Goal: Transaction & Acquisition: Purchase product/service

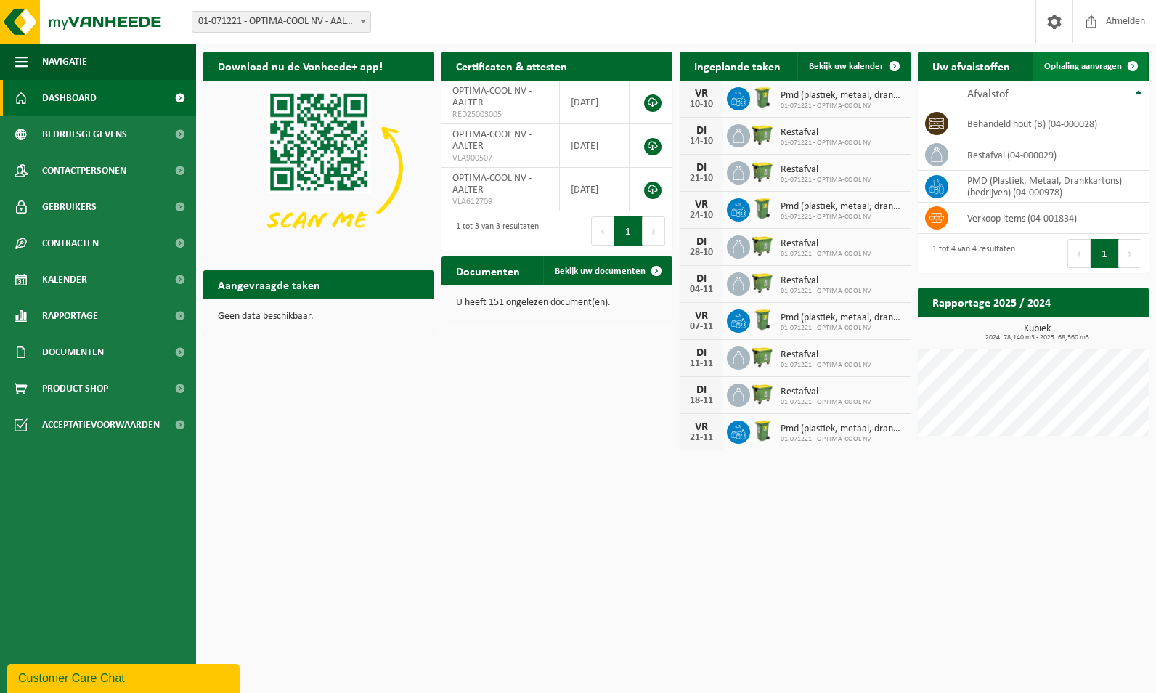
click at [1090, 73] on link "Ophaling aanvragen" at bounding box center [1090, 66] width 115 height 29
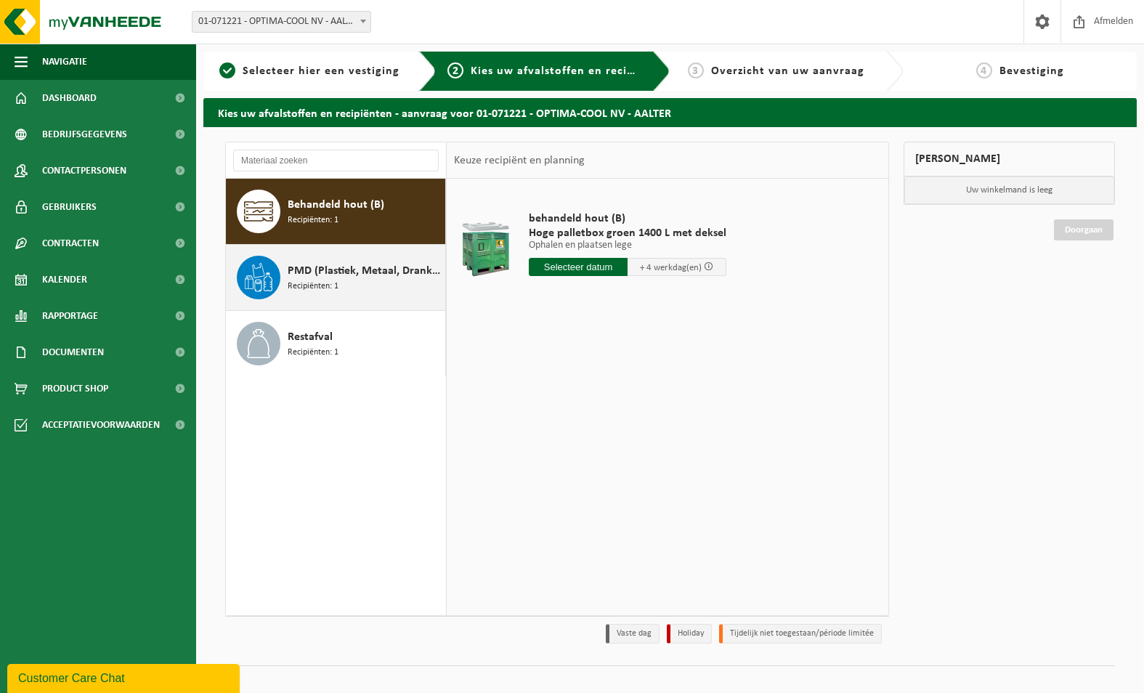
click at [335, 301] on div "PMD (Plastiek, Metaal, Drankkartons) (bedrijven) Recipiënten: 1" at bounding box center [336, 277] width 220 height 65
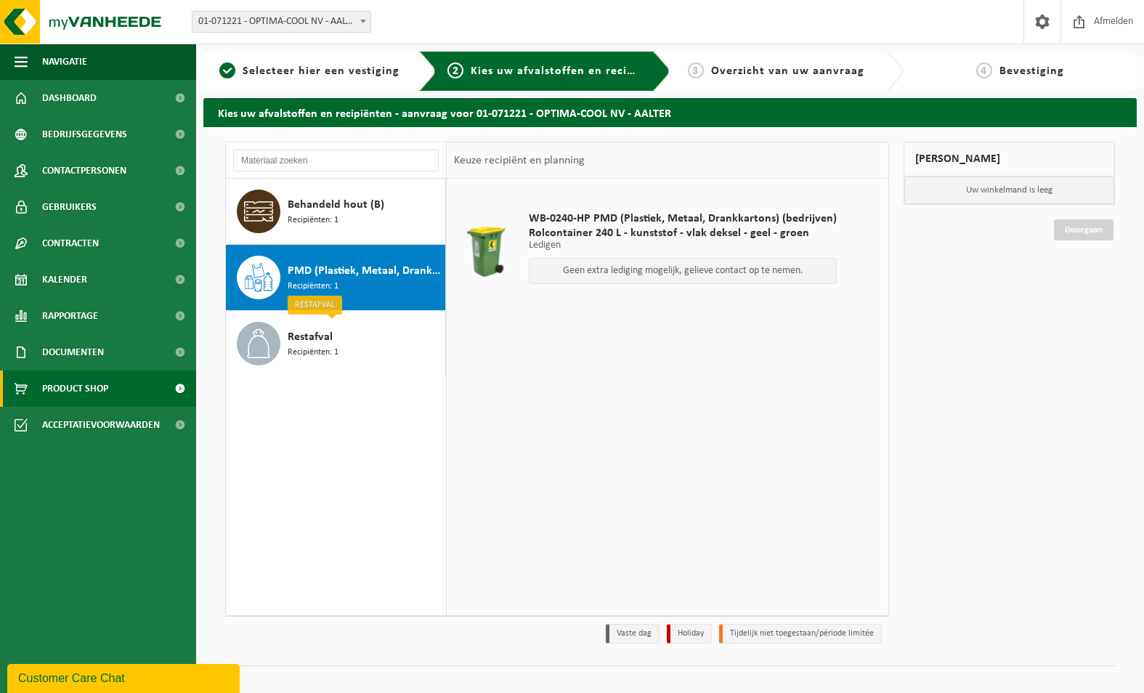
click at [105, 384] on span "Product Shop" at bounding box center [75, 388] width 66 height 36
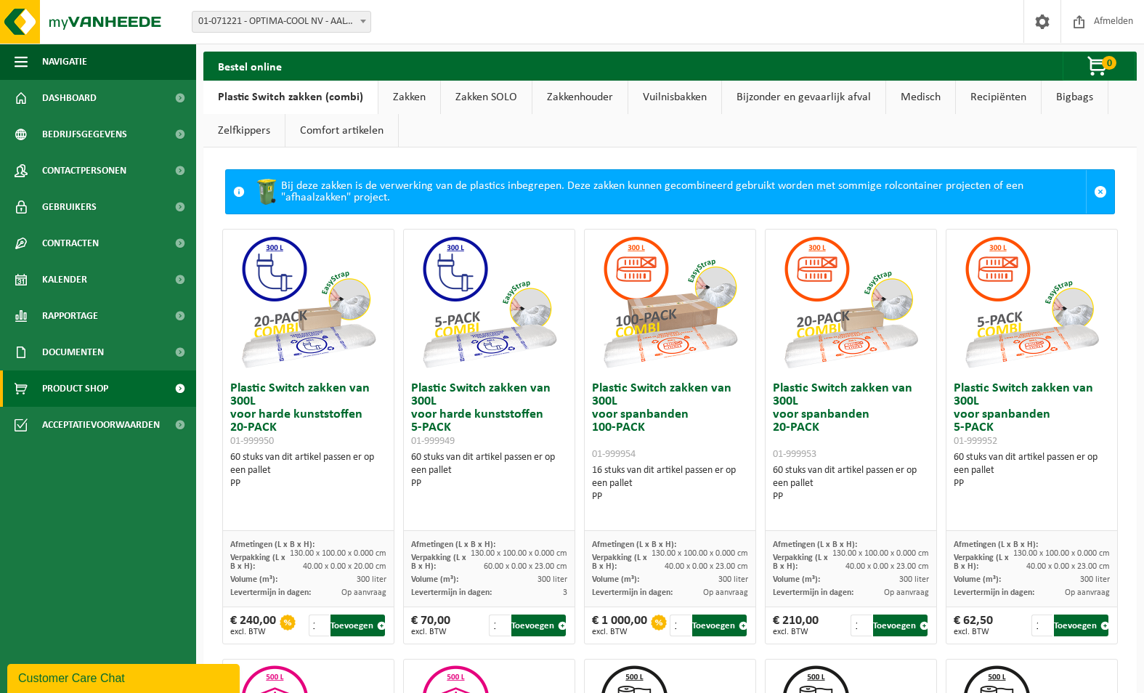
click at [408, 104] on link "Zakken" at bounding box center [409, 97] width 62 height 33
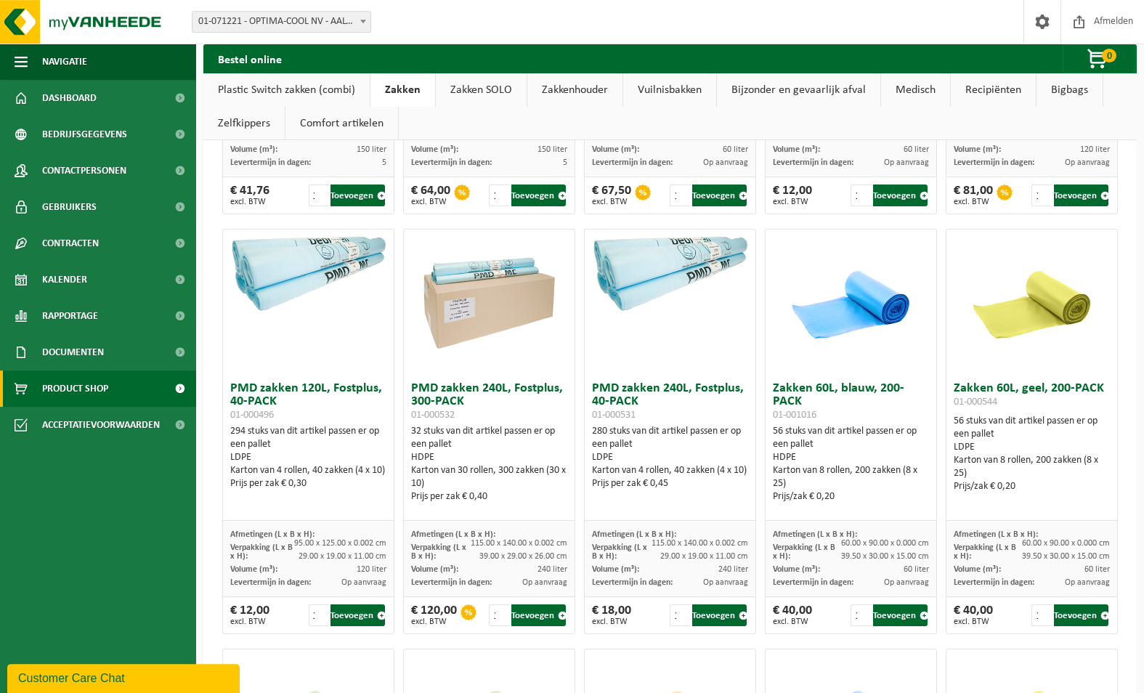
scroll to position [1249, 0]
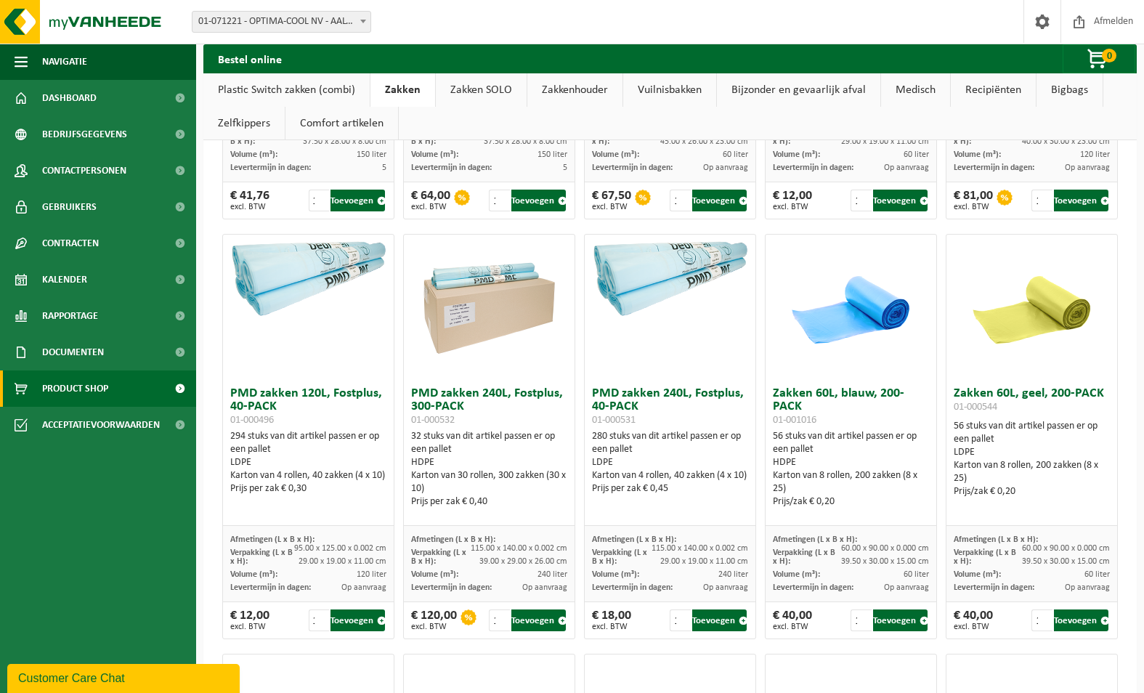
click at [1058, 97] on link "Bigbags" at bounding box center [1070, 89] width 66 height 33
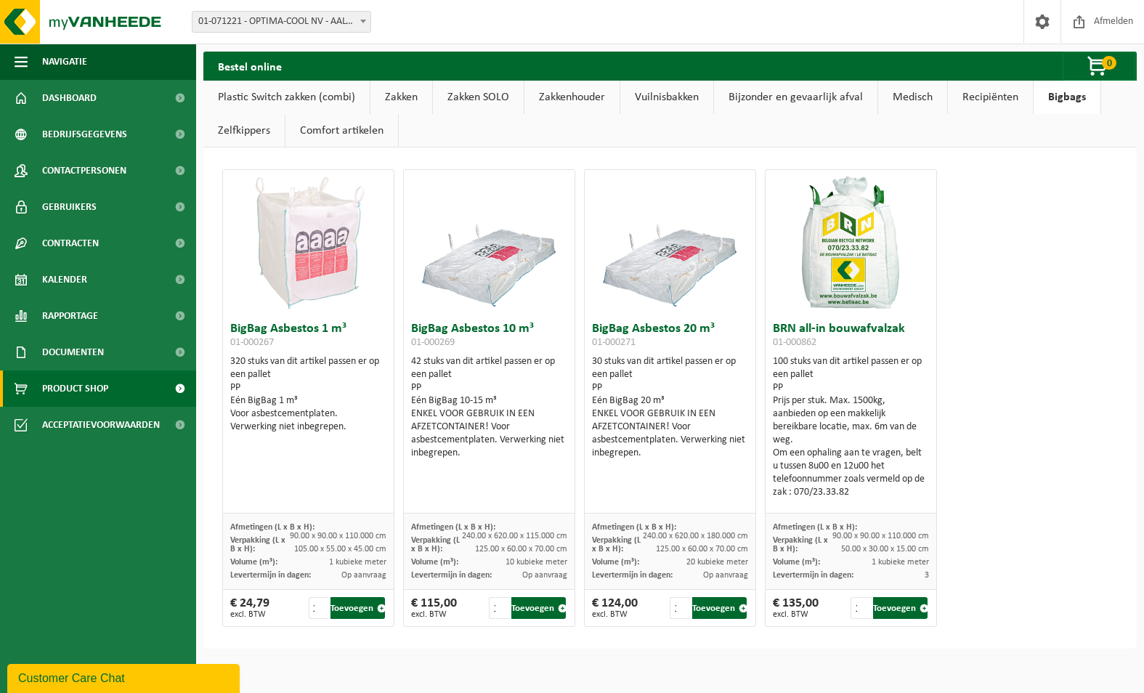
scroll to position [0, 0]
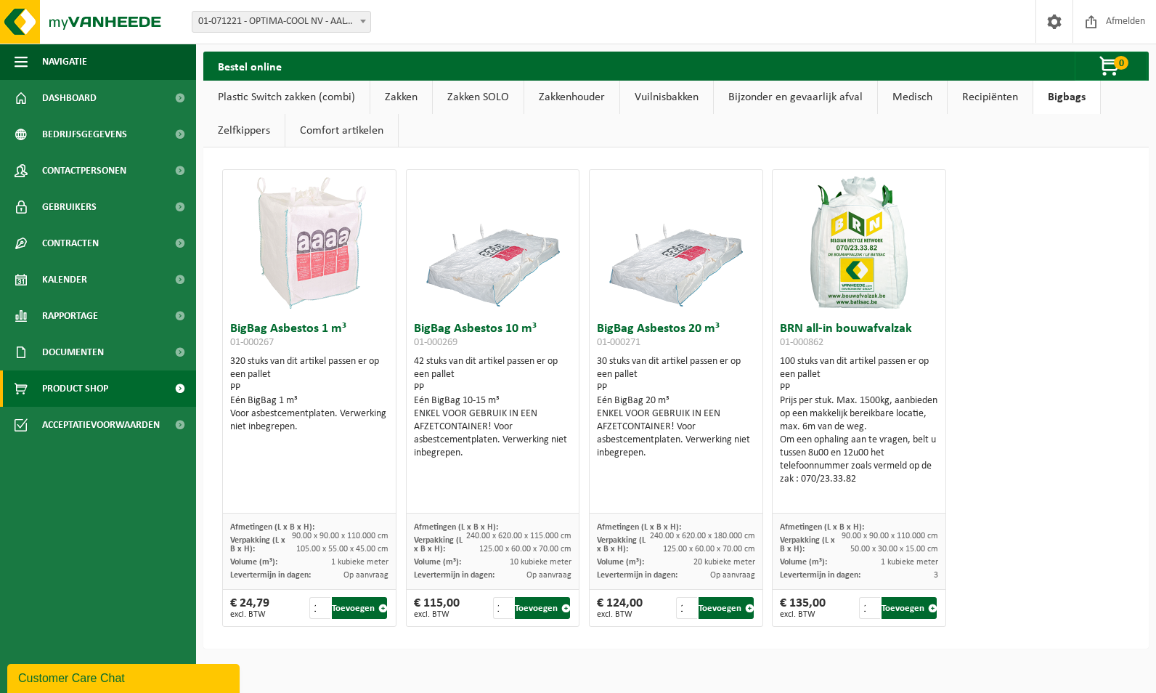
click at [810, 100] on link "Bijzonder en gevaarlijk afval" at bounding box center [795, 97] width 163 height 33
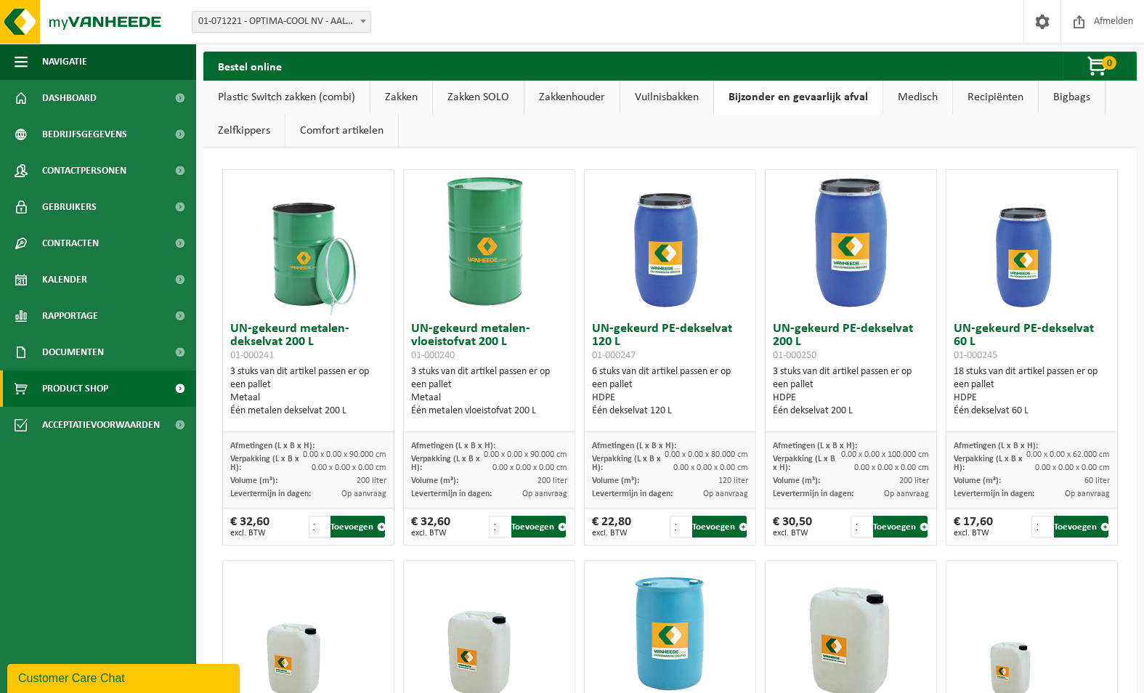
click at [658, 102] on link "Vuilnisbakken" at bounding box center [666, 97] width 93 height 33
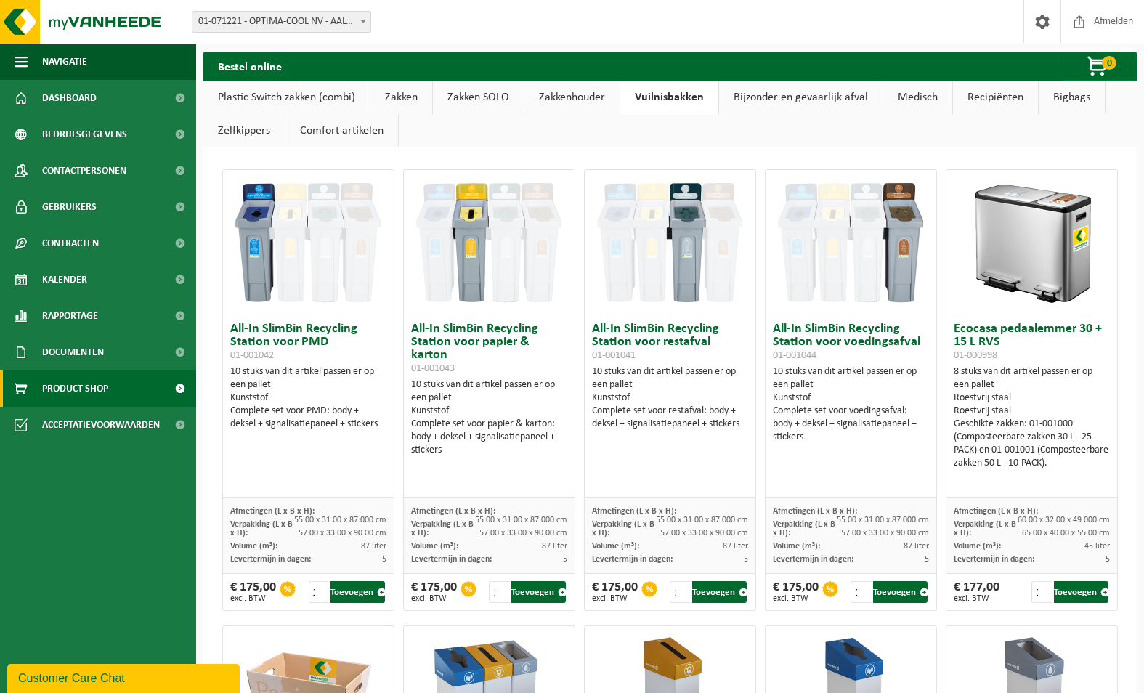
click at [572, 92] on link "Zakkenhouder" at bounding box center [571, 97] width 95 height 33
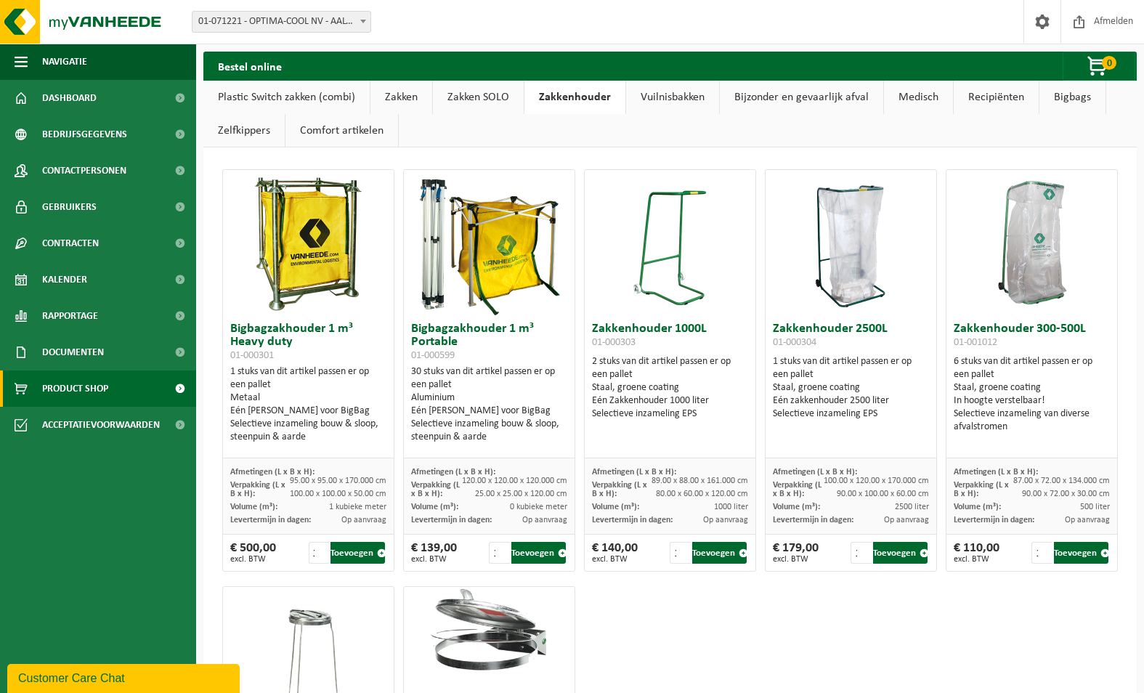
click at [495, 92] on link "Zakken SOLO" at bounding box center [478, 97] width 91 height 33
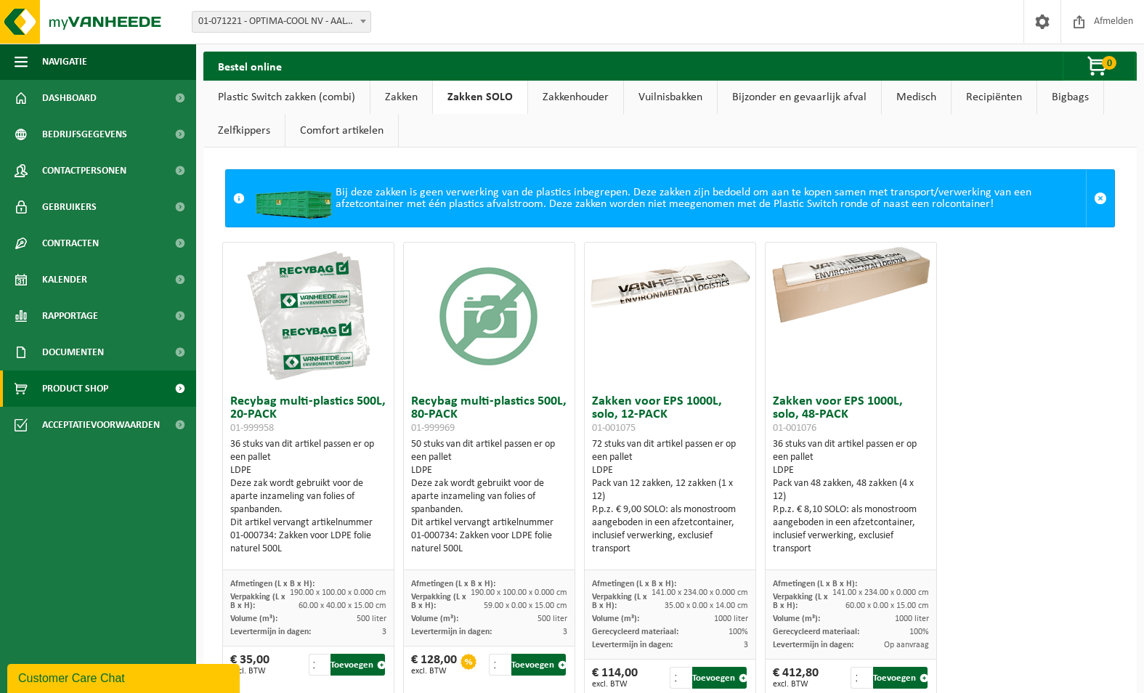
click at [403, 97] on link "Zakken" at bounding box center [401, 97] width 62 height 33
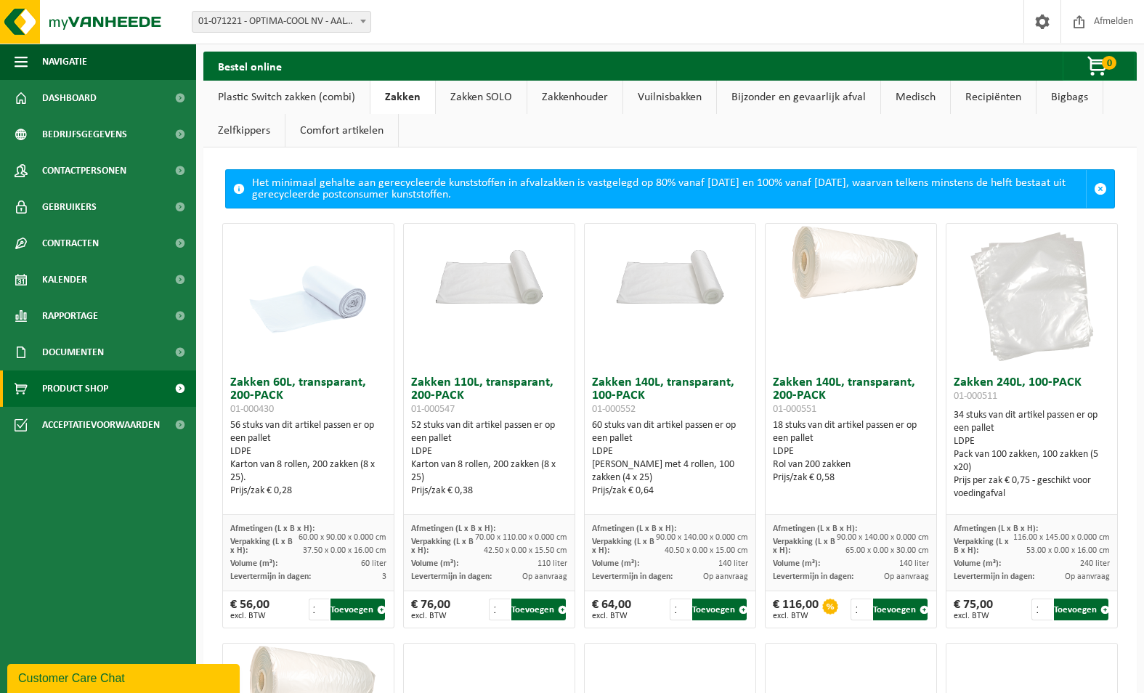
click at [292, 105] on link "Plastic Switch zakken (combi)" at bounding box center [286, 97] width 166 height 33
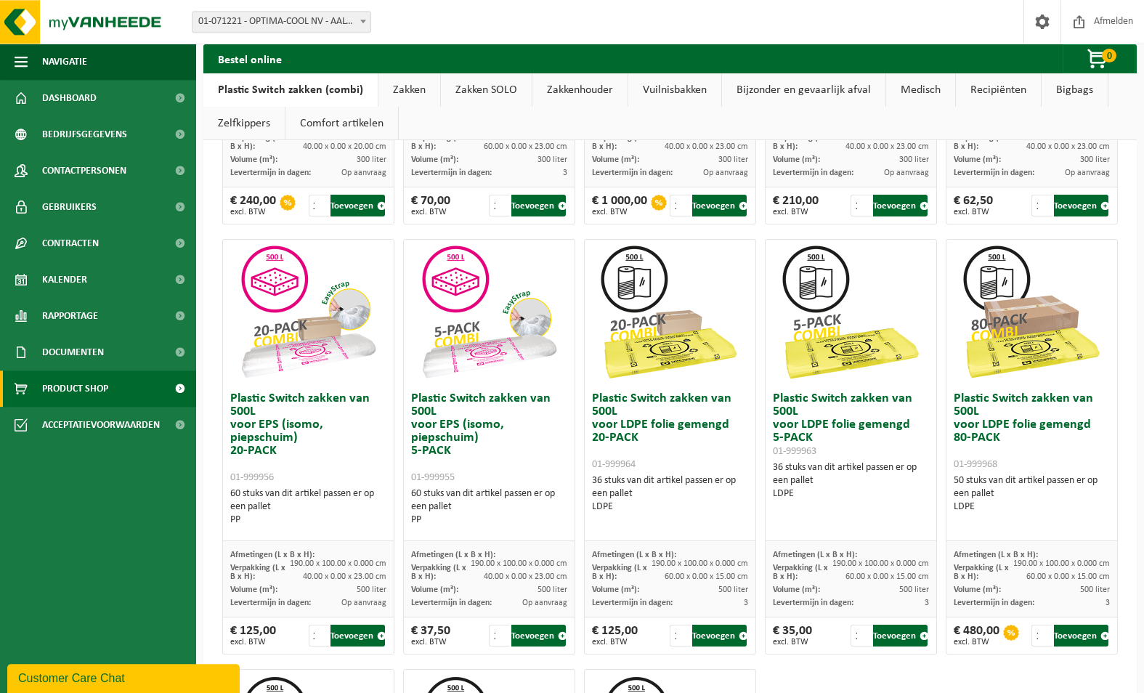
scroll to position [445, 0]
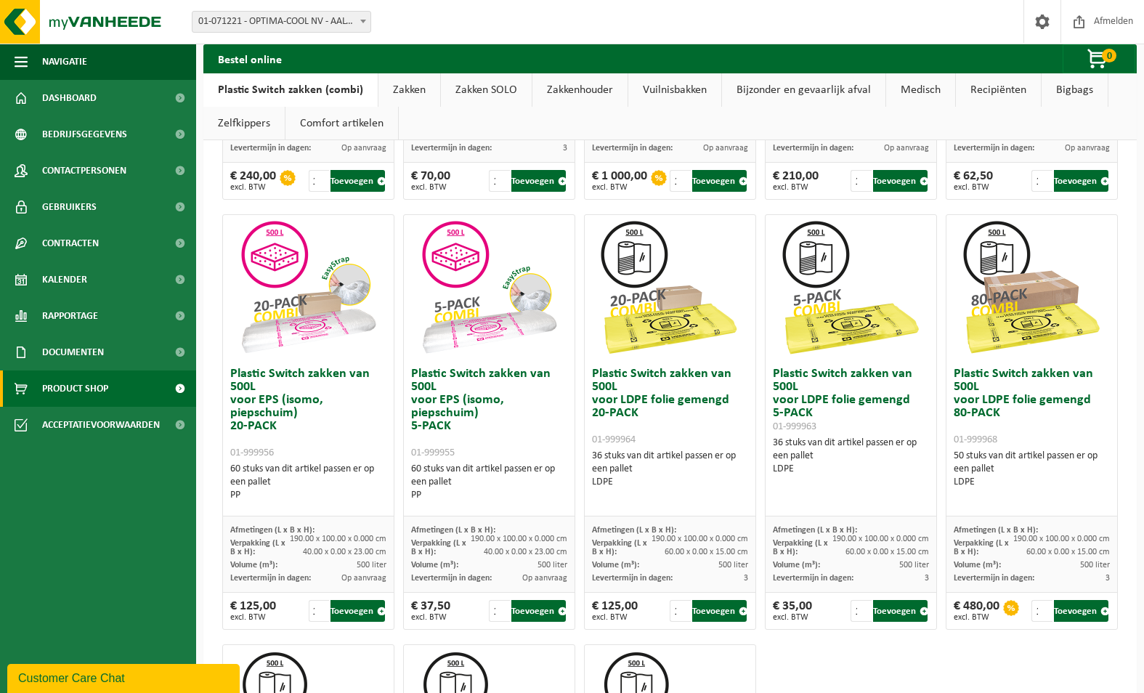
click at [293, 263] on img at bounding box center [307, 287] width 145 height 145
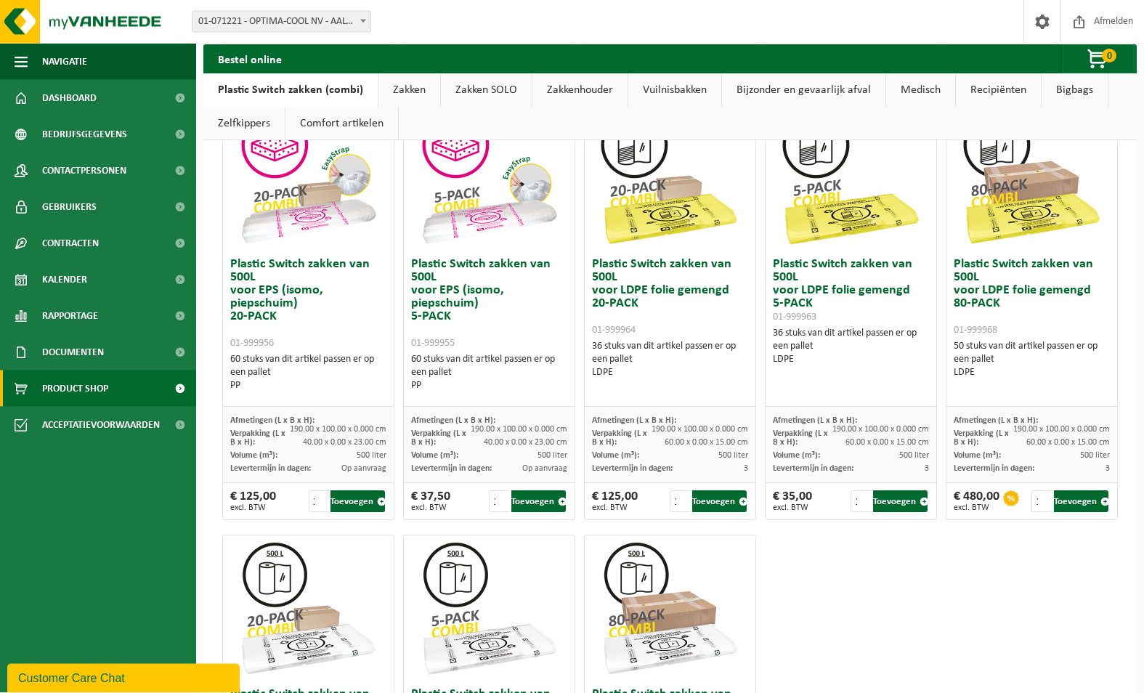
scroll to position [519, 0]
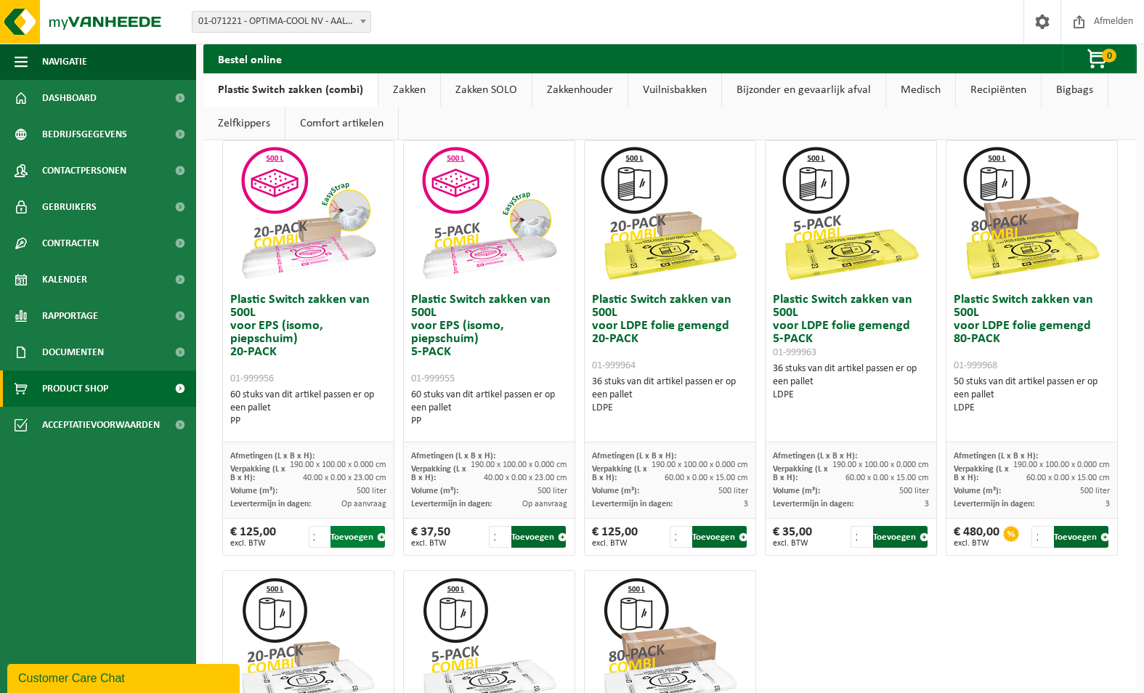
click at [348, 540] on button "Toevoegen" at bounding box center [357, 537] width 54 height 22
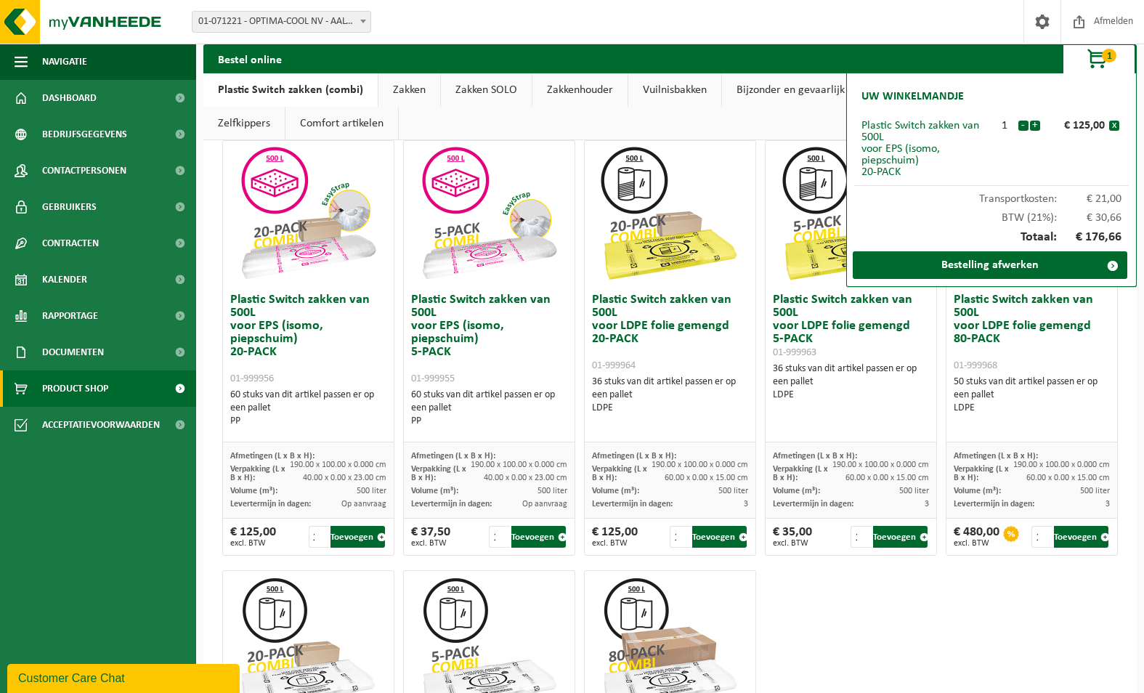
click at [978, 649] on div "Plastic Switch zakken van 300L voor harde kunststoffen 20-PACK 01-999950 60 stu…" at bounding box center [670, 348] width 904 height 1290
click at [903, 653] on div "Plastic Switch zakken van 300L voor harde kunststoffen 20-PACK 01-999950 60 stu…" at bounding box center [670, 348] width 904 height 1290
click at [351, 540] on button "Toevoegen" at bounding box center [357, 537] width 54 height 22
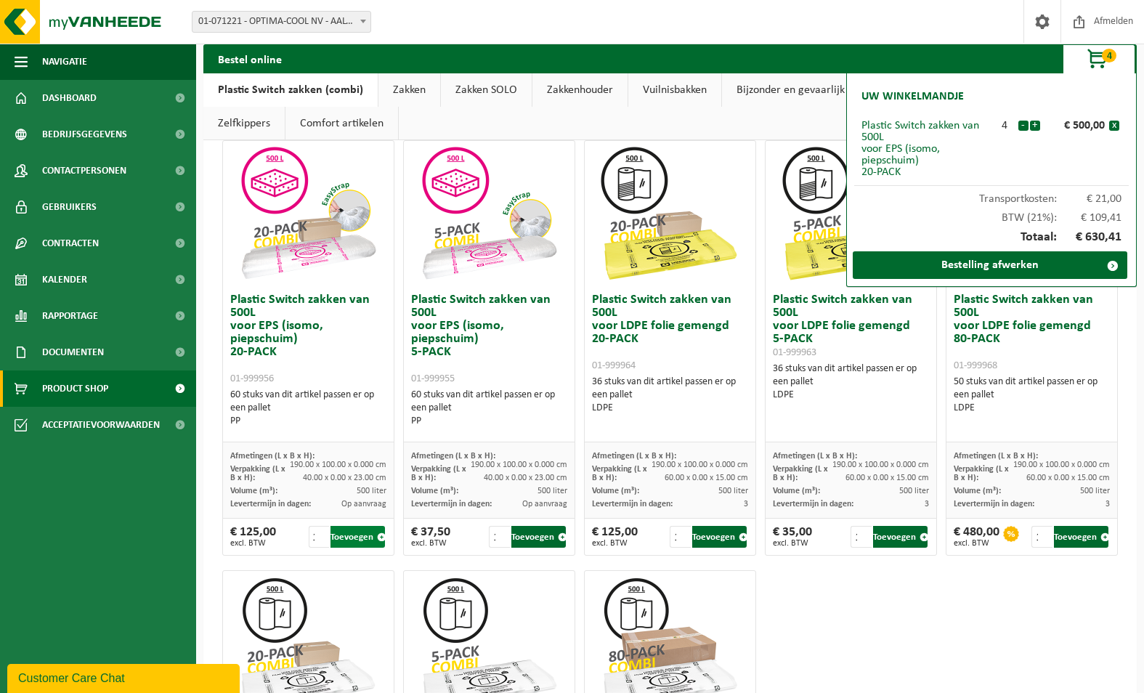
click at [351, 540] on button "Toevoegen" at bounding box center [357, 537] width 54 height 22
drag, startPoint x: 938, startPoint y: 650, endPoint x: 933, endPoint y: 657, distance: 8.9
click at [938, 649] on div "Plastic Switch zakken van 300L voor harde kunststoffen 20-PACK 01-999950 60 stu…" at bounding box center [670, 348] width 904 height 1290
click at [1100, 57] on span "button" at bounding box center [1098, 59] width 73 height 29
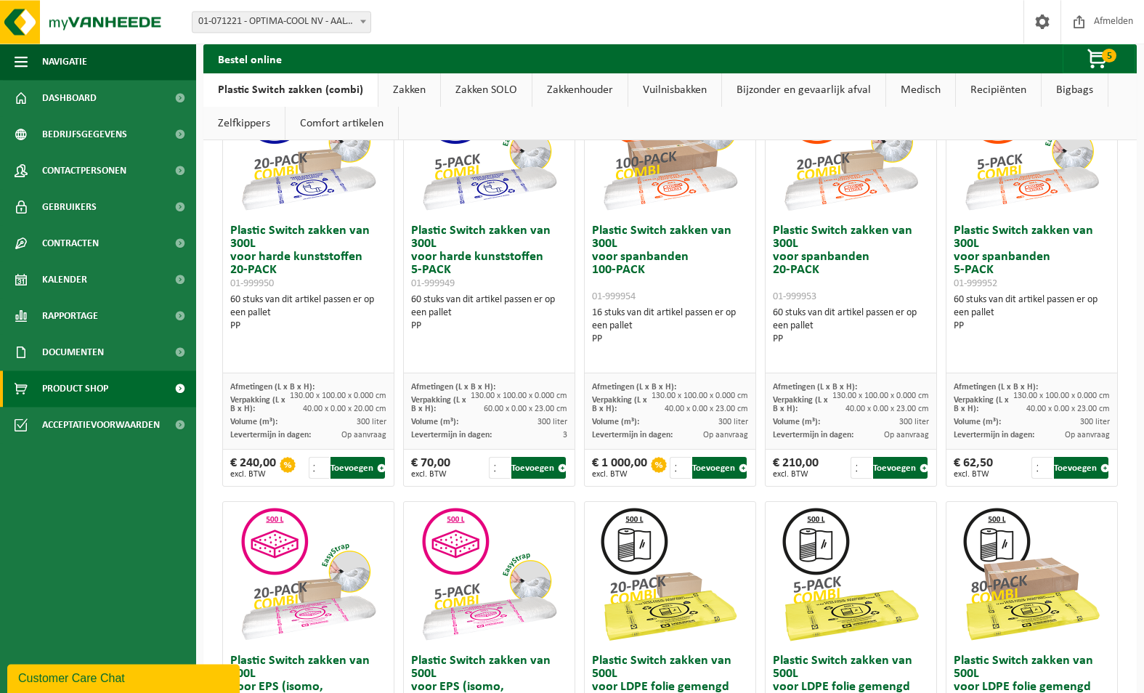
scroll to position [74, 0]
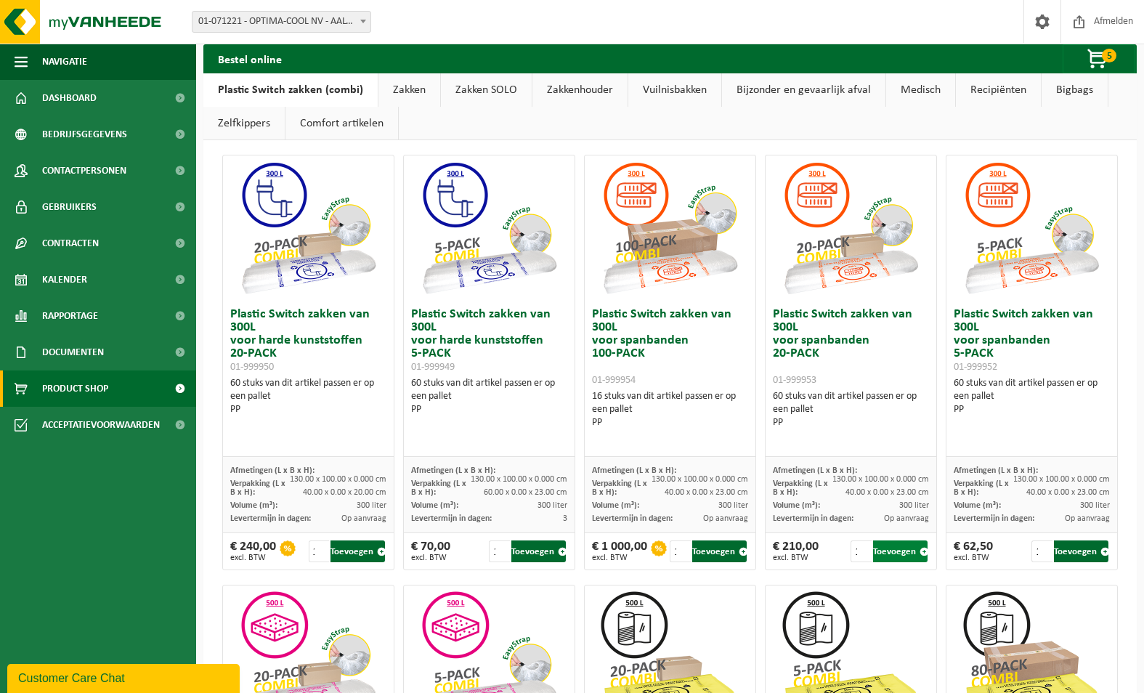
click at [885, 557] on button "Toevoegen" at bounding box center [900, 551] width 54 height 22
click at [1106, 60] on span "6" at bounding box center [1109, 56] width 15 height 14
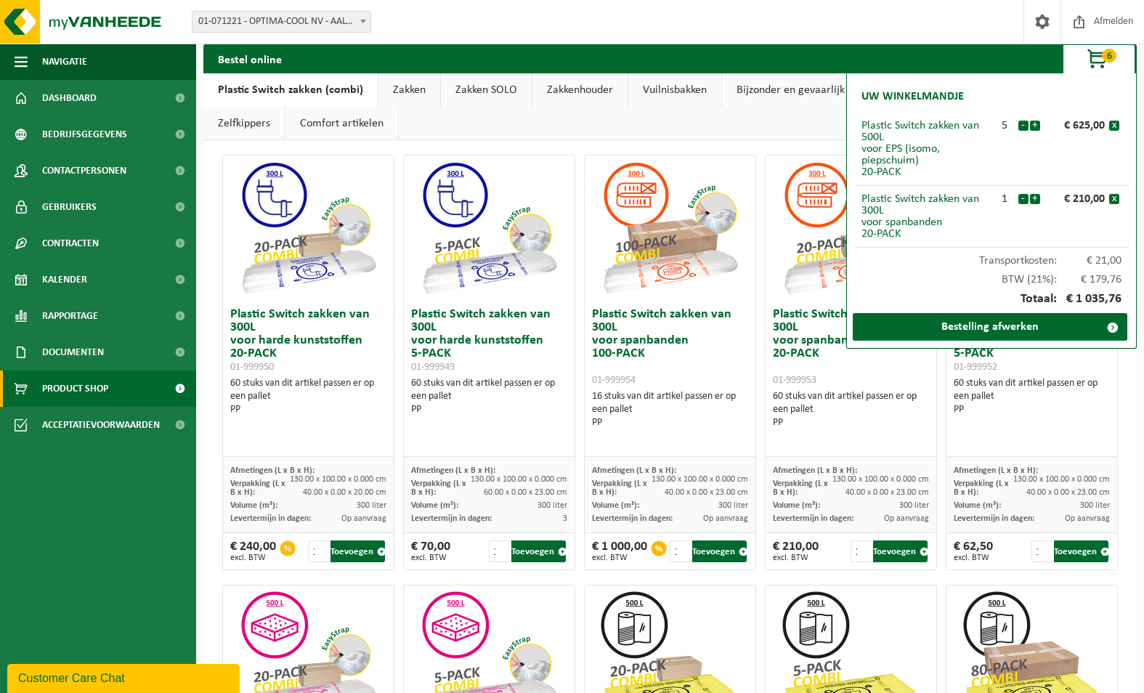
click at [1100, 58] on span "button" at bounding box center [1098, 59] width 73 height 29
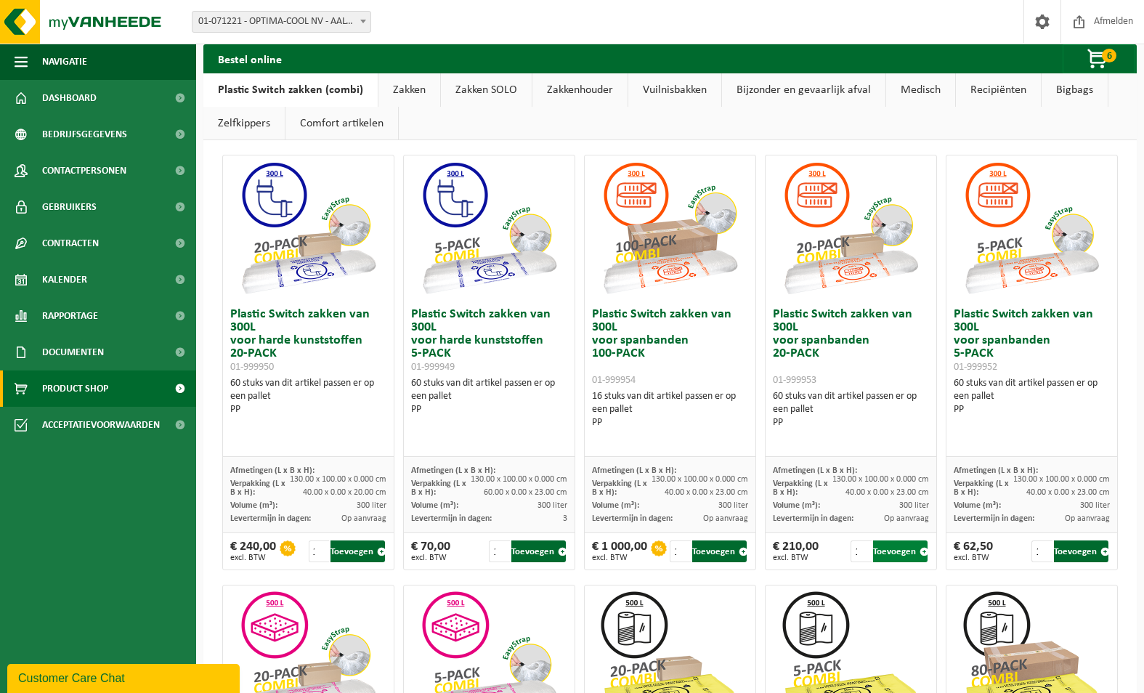
click at [895, 551] on button "Toevoegen" at bounding box center [900, 551] width 54 height 22
click at [1106, 64] on span "button" at bounding box center [1098, 59] width 73 height 29
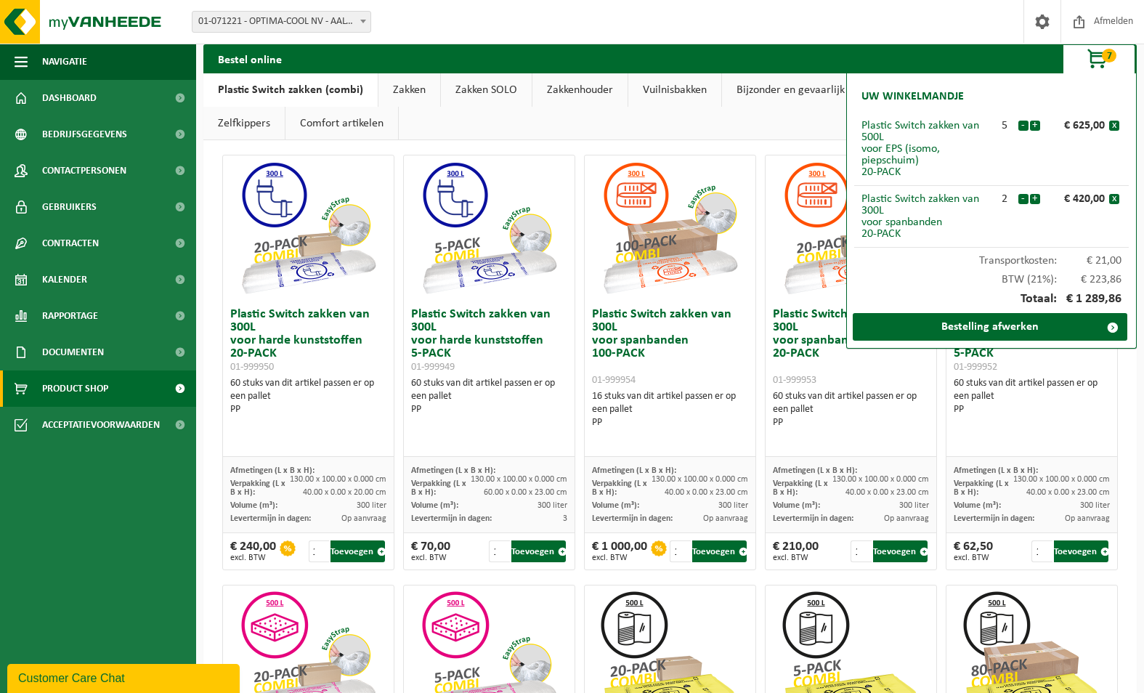
click at [1103, 59] on span "7" at bounding box center [1109, 56] width 15 height 14
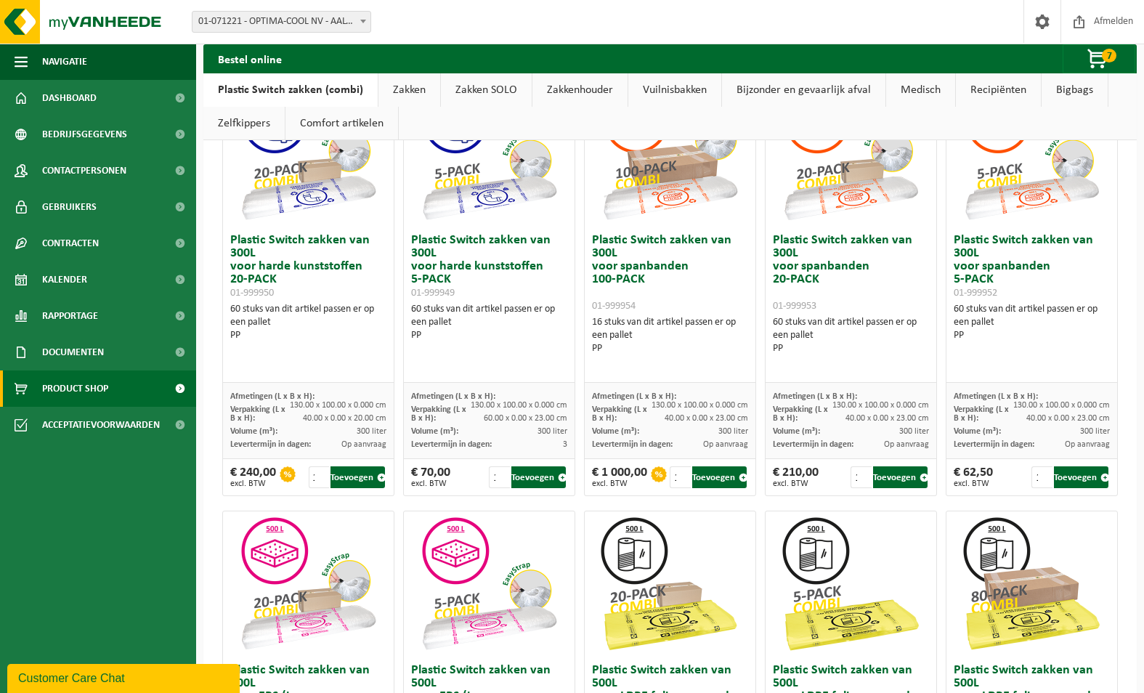
scroll to position [0, 0]
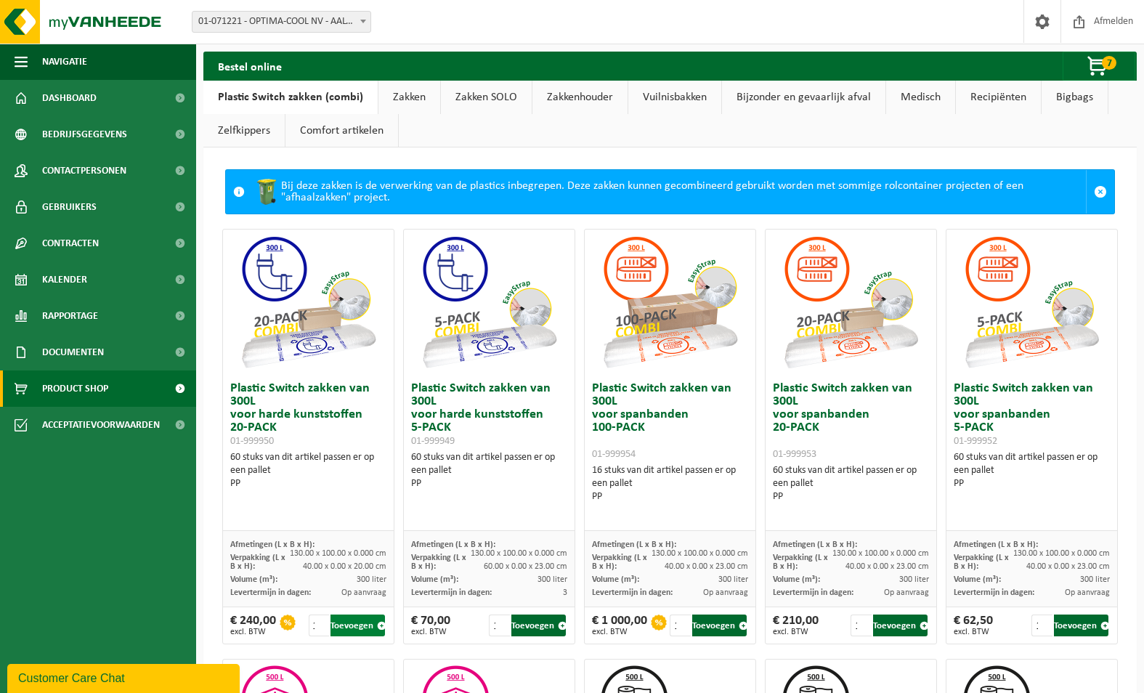
click at [361, 625] on button "Toevoegen" at bounding box center [357, 625] width 54 height 22
click at [361, 628] on button "Toevoegen" at bounding box center [357, 625] width 54 height 22
click at [1092, 67] on span "button" at bounding box center [1098, 66] width 73 height 29
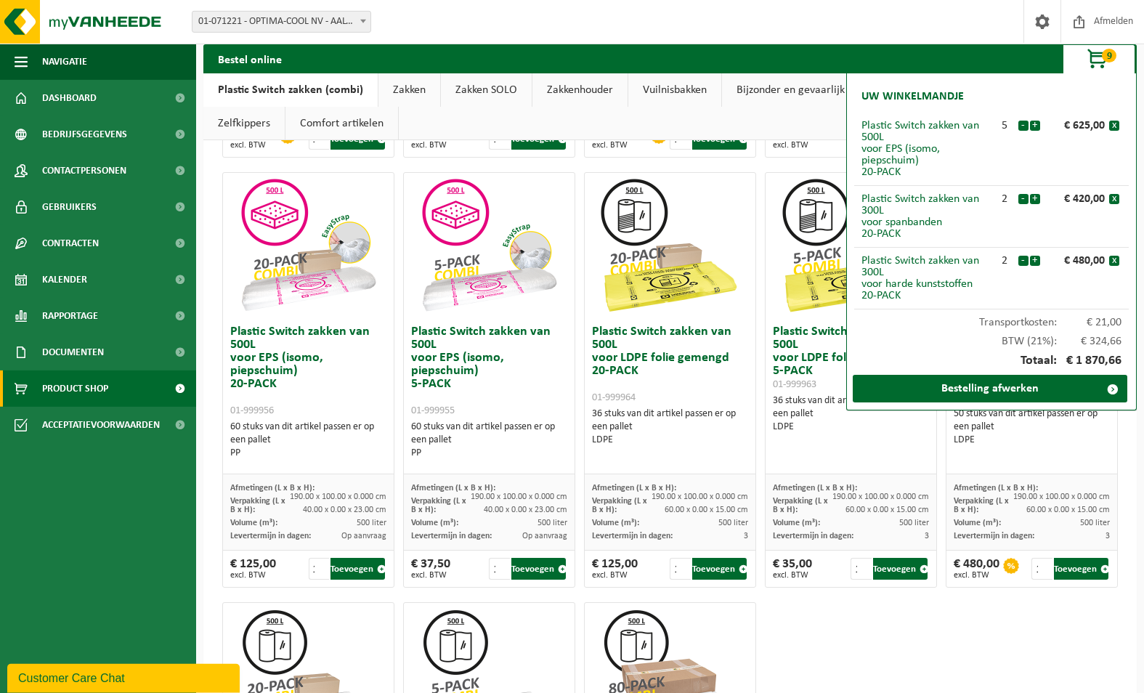
scroll to position [519, 0]
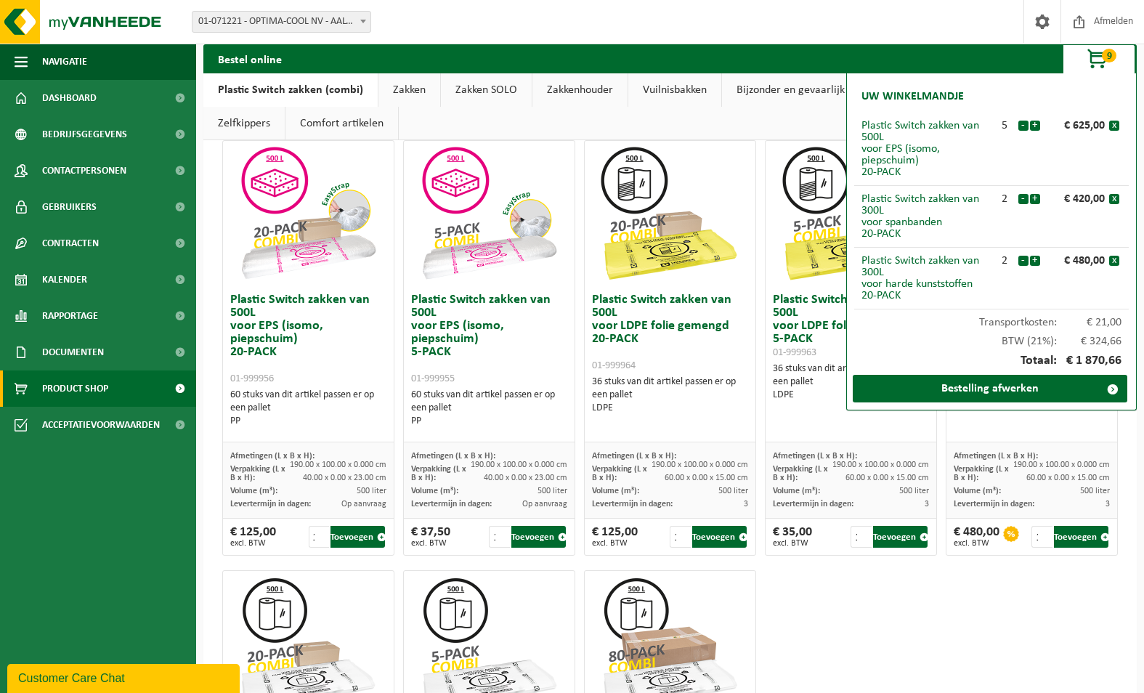
click at [900, 633] on div "Plastic Switch zakken van 300L voor harde kunststoffen 20-PACK 01-999950 60 stu…" at bounding box center [670, 348] width 904 height 1290
click at [1107, 62] on button "9" at bounding box center [1099, 58] width 73 height 29
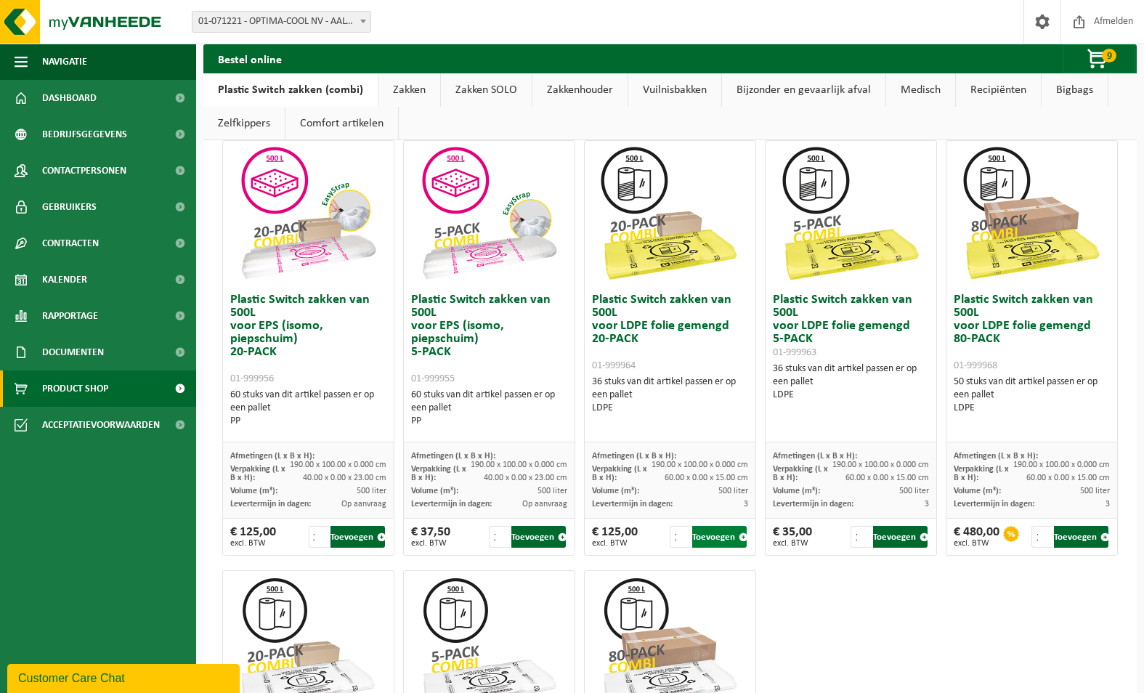
click at [723, 543] on button "Toevoegen" at bounding box center [719, 537] width 54 height 22
click at [718, 539] on button "Toevoegen" at bounding box center [719, 537] width 54 height 22
click at [1099, 57] on span "button" at bounding box center [1098, 59] width 73 height 29
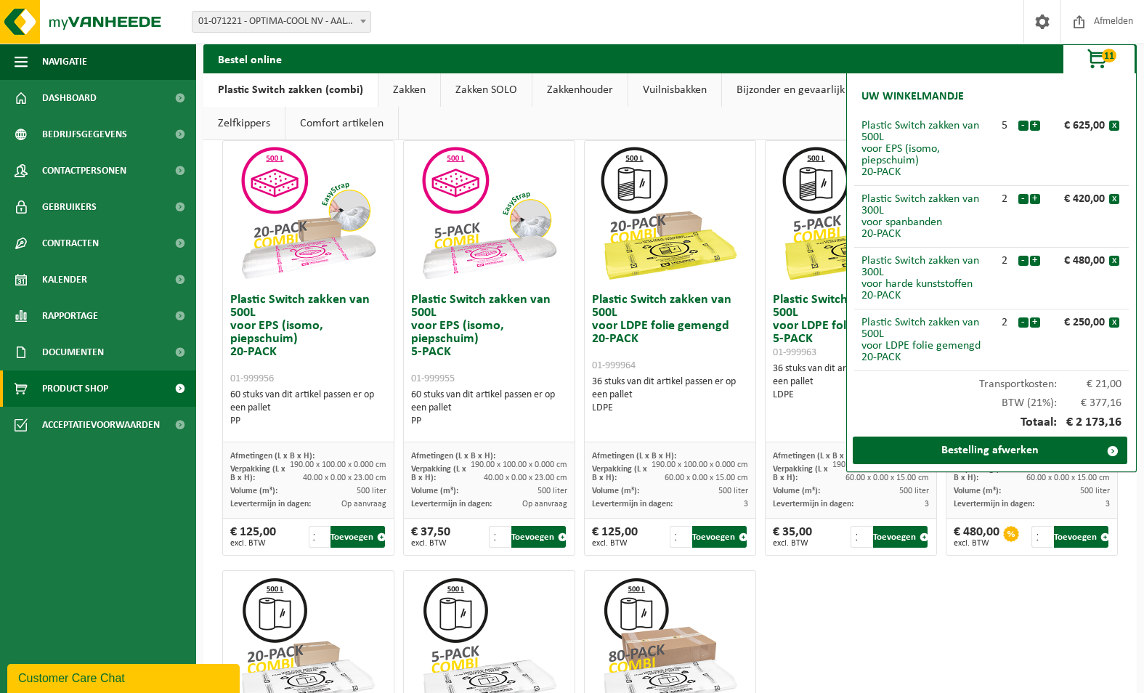
click at [885, 648] on div "Plastic Switch zakken van 300L voor harde kunststoffen 20-PACK 01-999950 60 stu…" at bounding box center [670, 348] width 904 height 1290
click at [911, 609] on div "Plastic Switch zakken van 300L voor harde kunststoffen 20-PACK 01-999950 60 stu…" at bounding box center [670, 348] width 904 height 1290
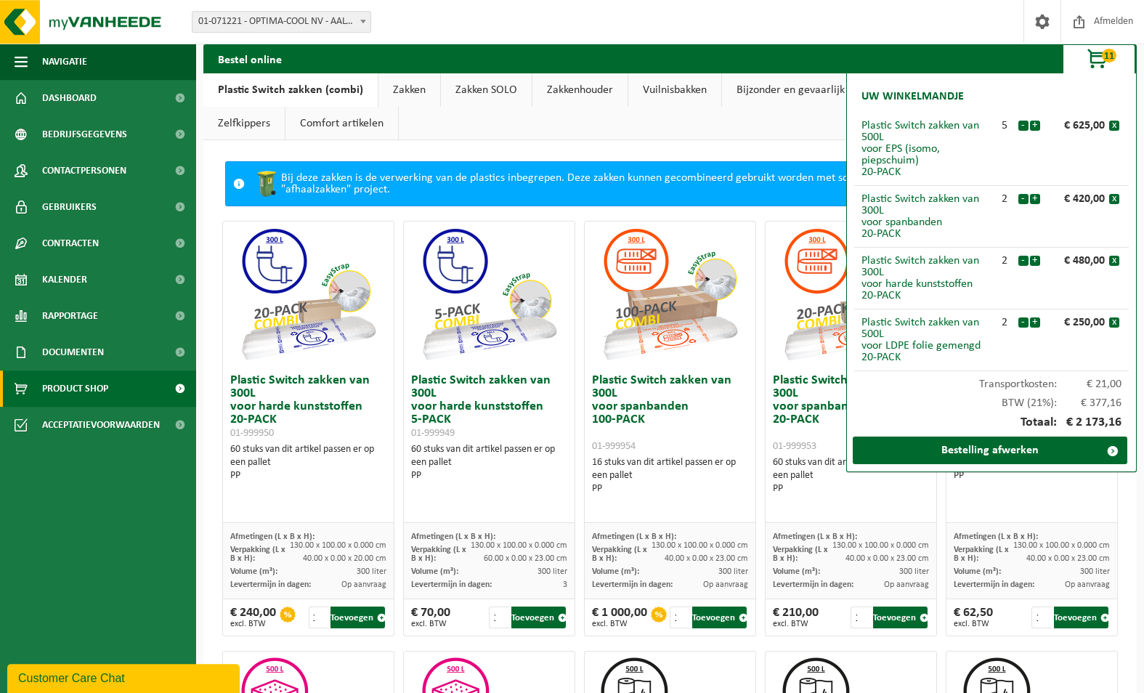
scroll to position [0, 0]
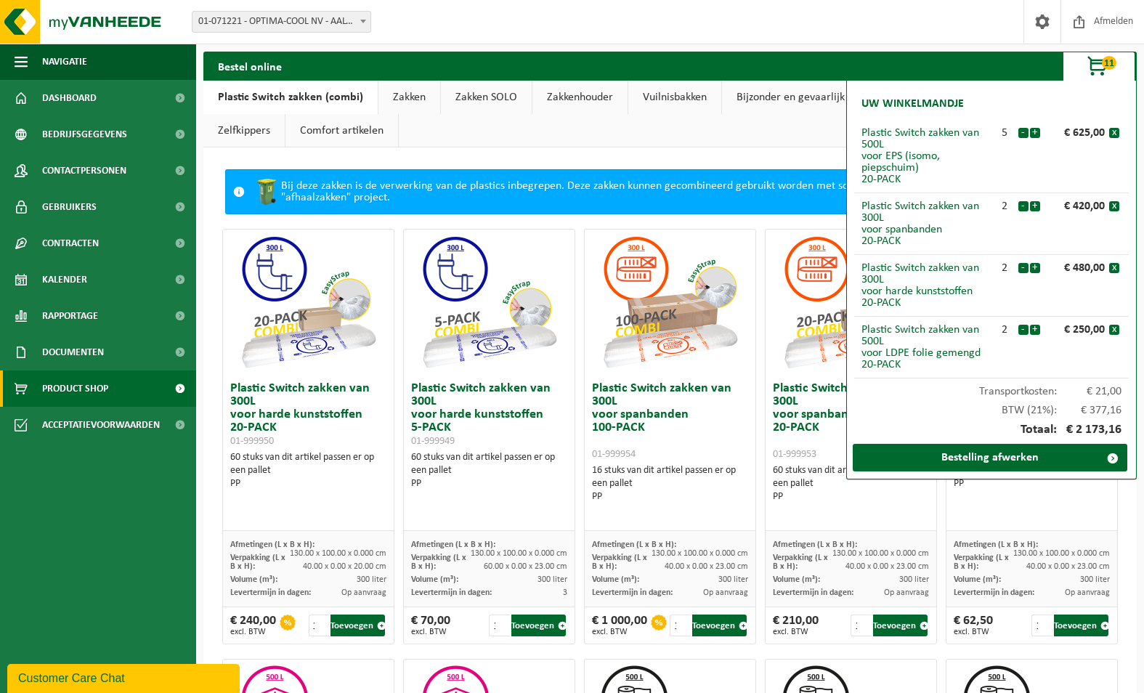
click at [403, 84] on link "Zakken" at bounding box center [409, 97] width 62 height 33
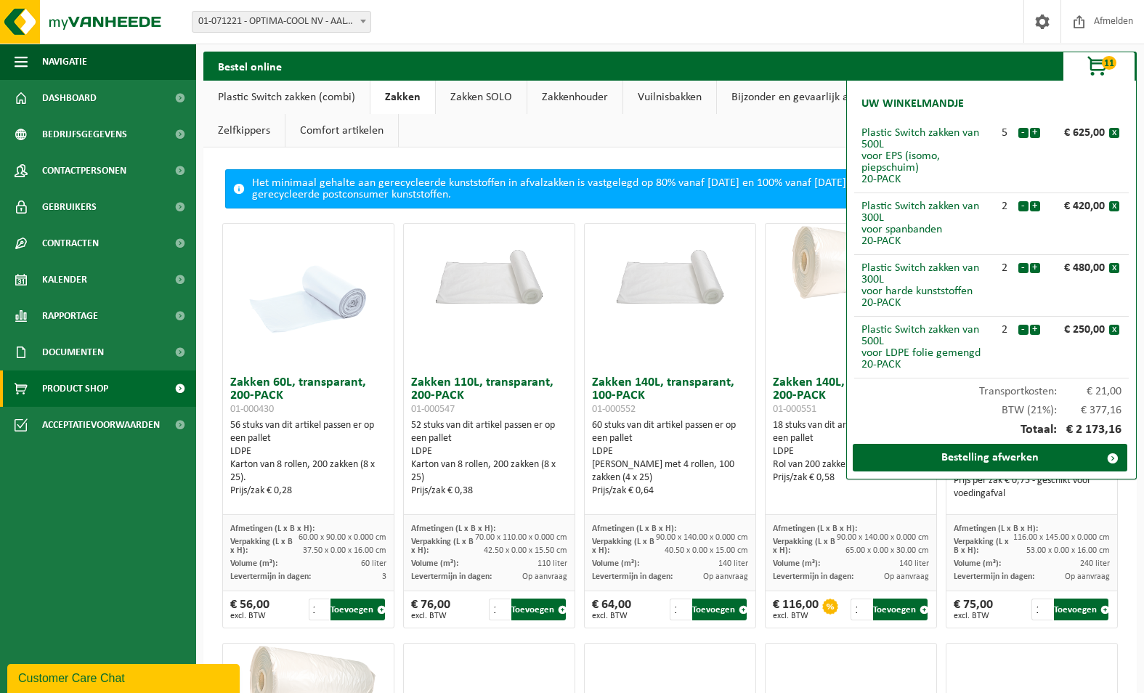
click at [1103, 73] on span "button" at bounding box center [1098, 66] width 73 height 29
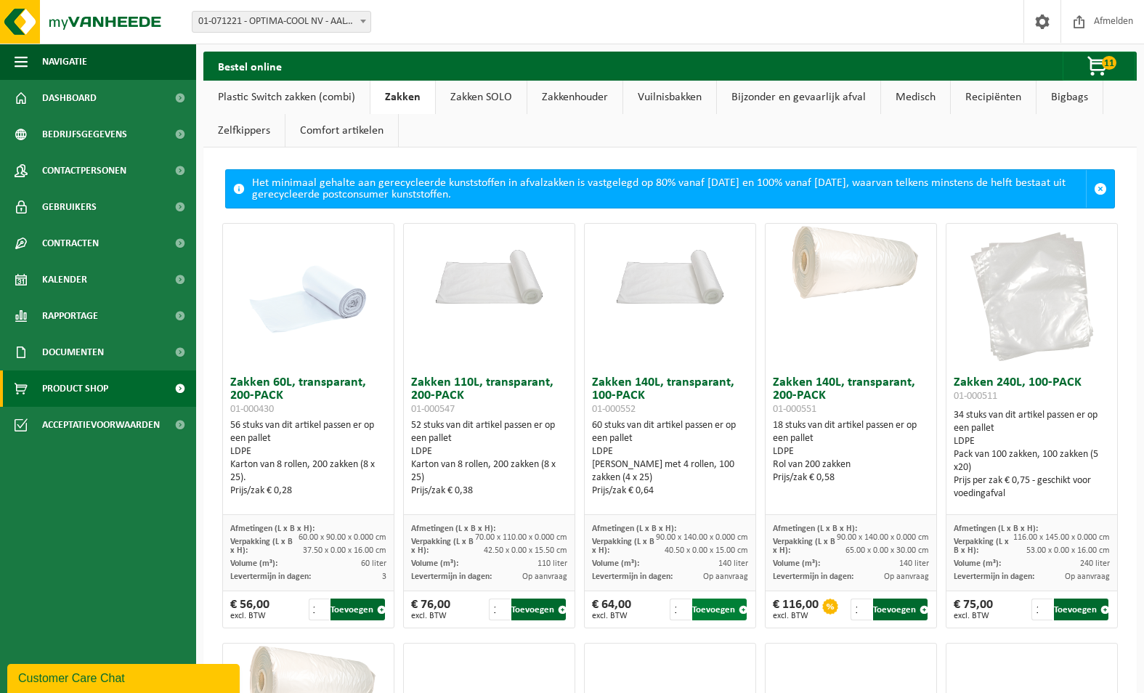
click at [700, 609] on button "Toevoegen" at bounding box center [719, 610] width 54 height 22
click at [1102, 66] on span "button" at bounding box center [1098, 66] width 73 height 29
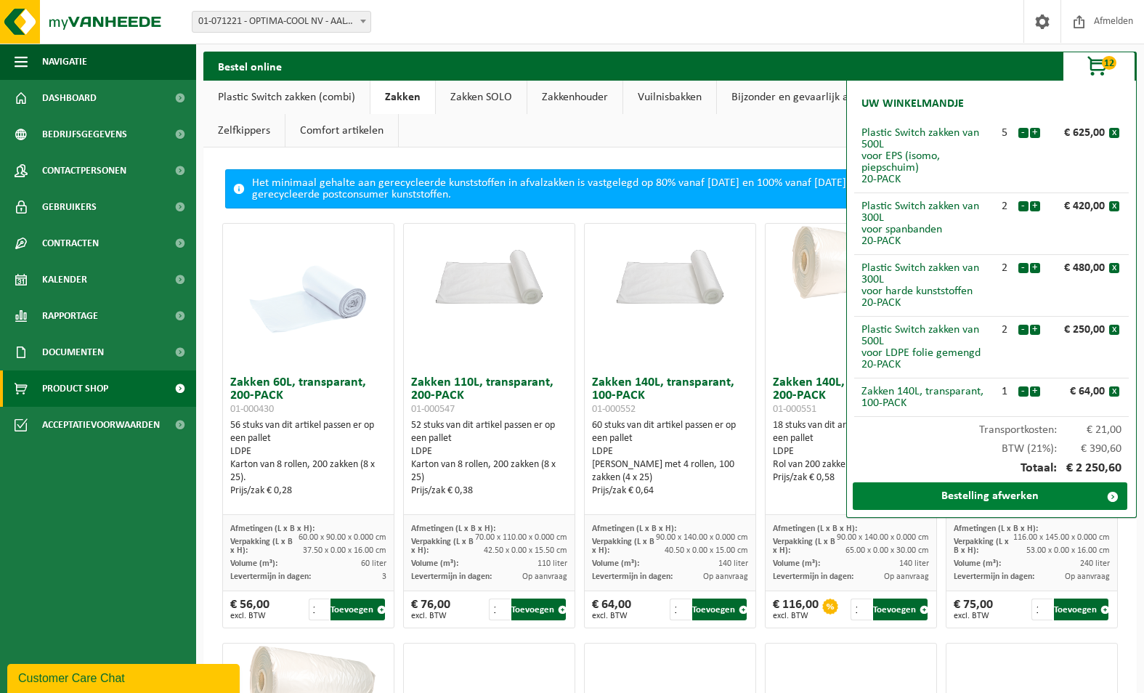
click at [978, 498] on link "Bestelling afwerken" at bounding box center [990, 496] width 275 height 28
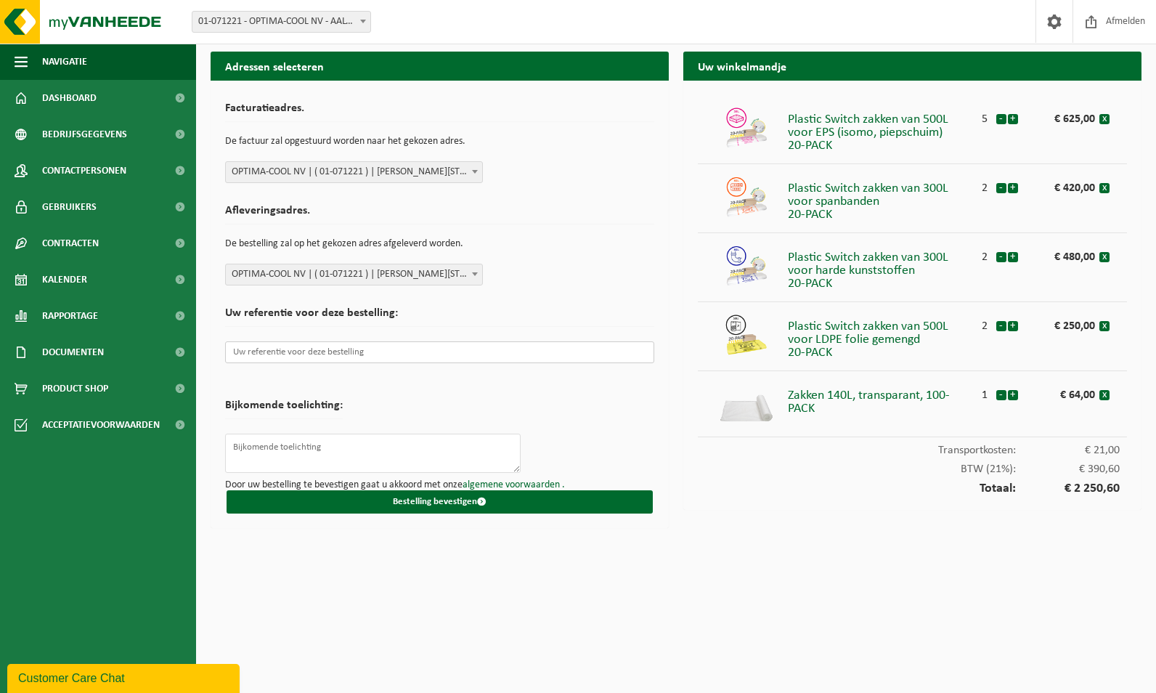
click at [314, 355] on input "text" at bounding box center [439, 352] width 429 height 22
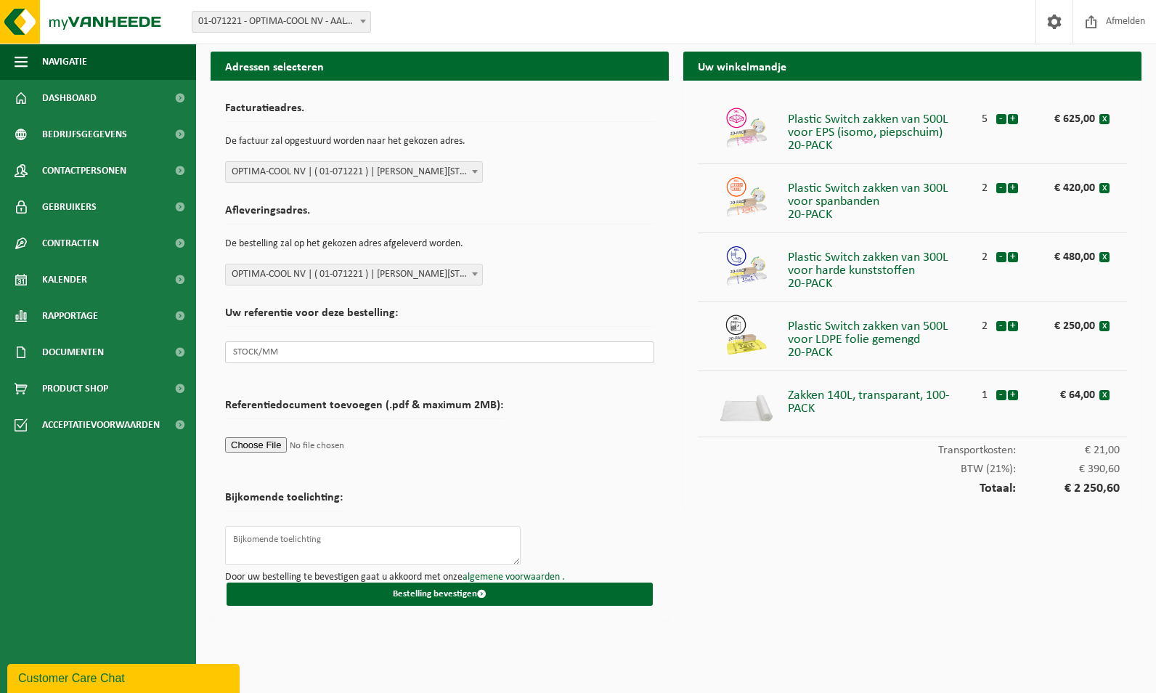
type input "STOCK/MM"
click at [450, 166] on span "OPTIMA-COOL NV | ( 01-071221 ) | LÉON BEKAERTLAAN 2, 9880 AALTER | 0423.710.351" at bounding box center [354, 172] width 256 height 20
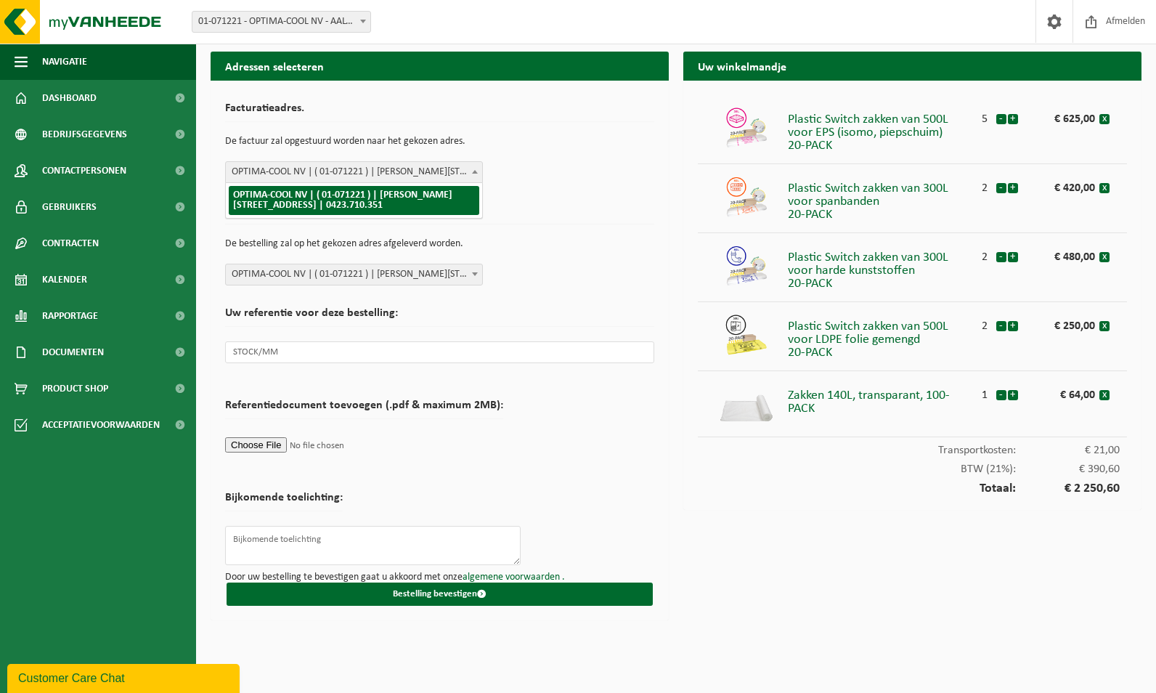
click at [450, 166] on span "OPTIMA-COOL NV | ( 01-071221 ) | LÉON BEKAERTLAAN 2, 9880 AALTER | 0423.710.351" at bounding box center [354, 172] width 256 height 20
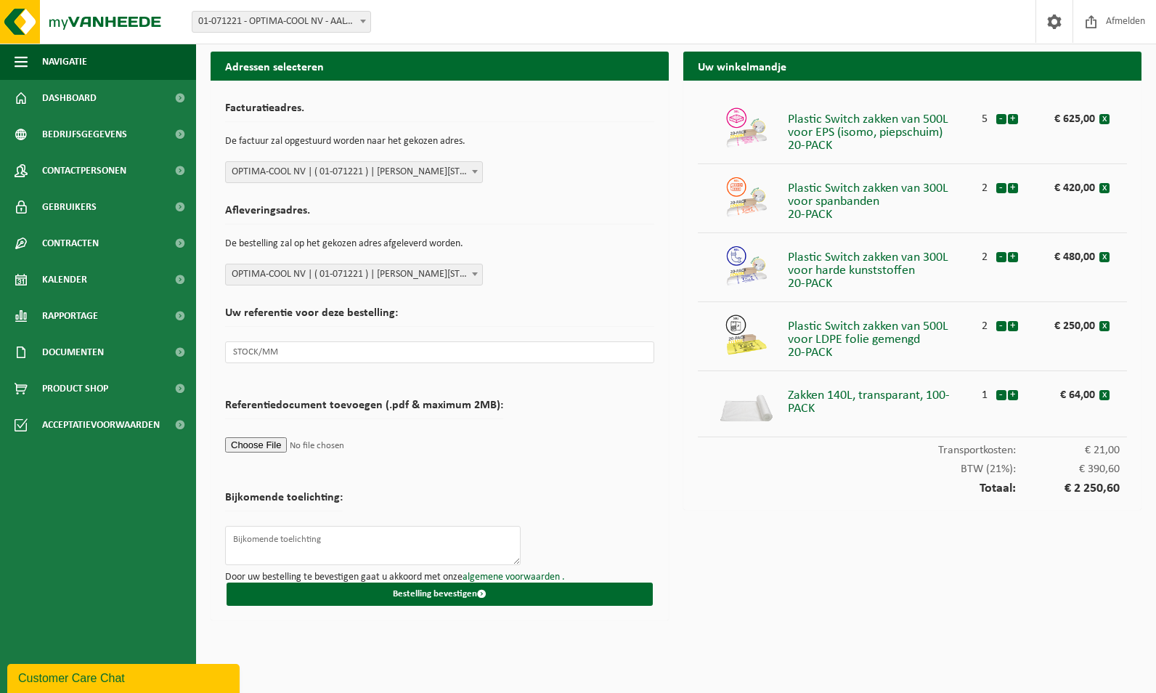
click at [458, 276] on span "OPTIMA-COOL NV | ( 01-071221 ) | LÉON BEKAERTLAAN 2, 9880 AALTER | 0423.710.351" at bounding box center [354, 274] width 256 height 20
click at [458, 272] on span "OPTIMA-COOL NV | ( 01-071221 ) | LÉON BEKAERTLAAN 2, 9880 AALTER | 0423.710.351" at bounding box center [354, 274] width 256 height 20
click at [882, 528] on div "Uw winkelmandje Plastic Switch zakken van 500L voor EPS (isomo, piepschuim) 20-…" at bounding box center [912, 340] width 473 height 576
click at [463, 597] on button "Bestelling bevestigen" at bounding box center [440, 594] width 426 height 23
